Goal: Navigation & Orientation: Go to known website

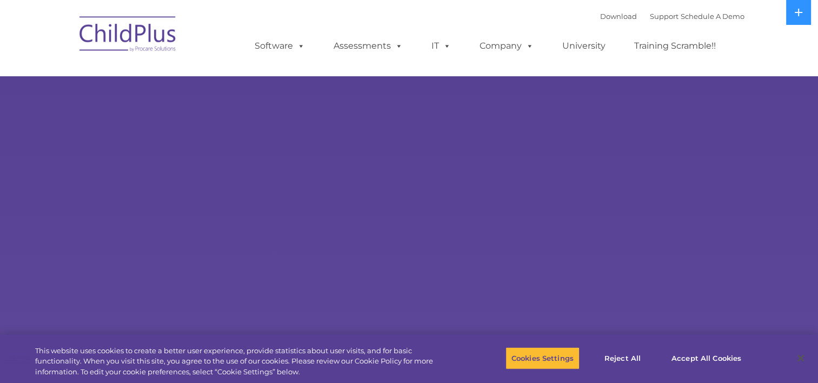
select select "MEDIUM"
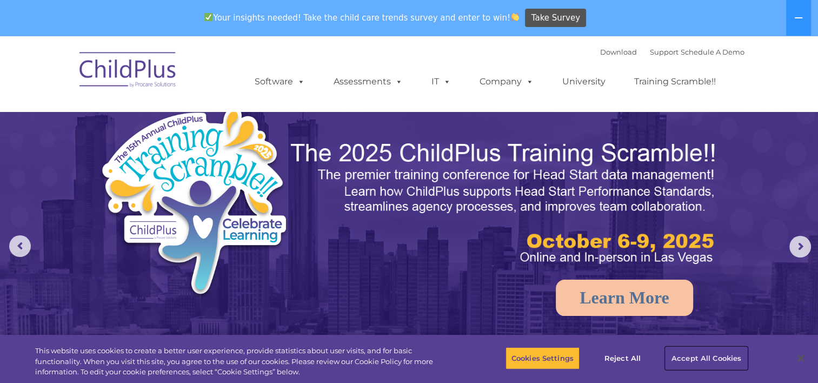
click at [683, 359] on button "Accept All Cookies" at bounding box center [707, 358] width 82 height 23
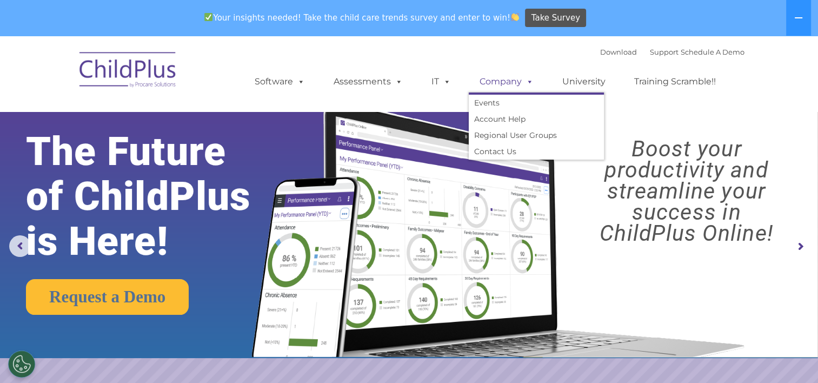
click at [518, 83] on link "Company" at bounding box center [507, 82] width 76 height 22
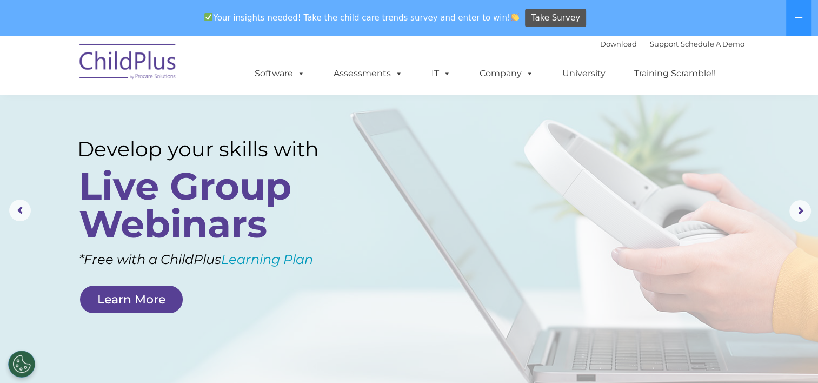
click at [153, 56] on img at bounding box center [128, 63] width 108 height 54
